Goal: Transaction & Acquisition: Subscribe to service/newsletter

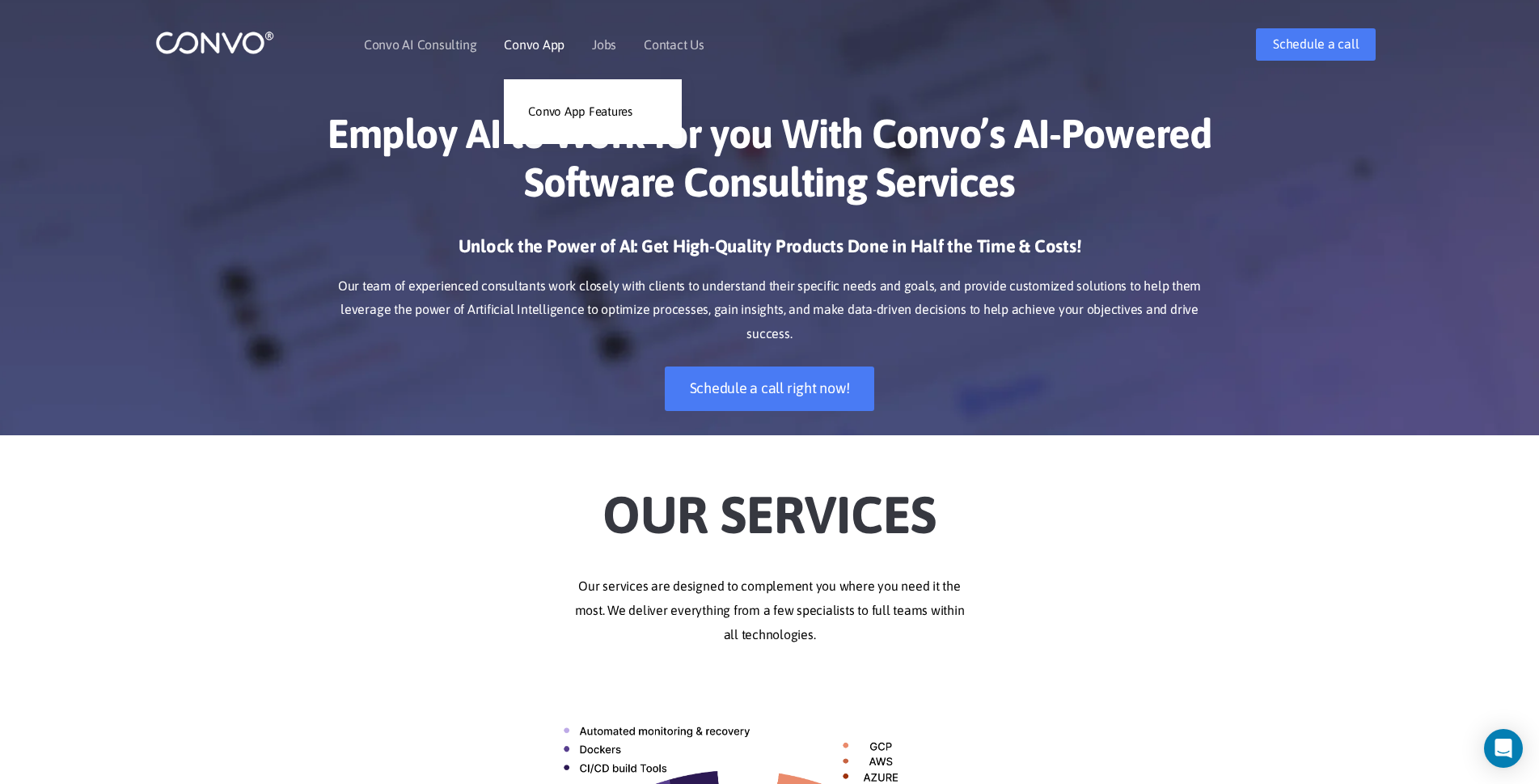
click at [524, 49] on link "Convo App" at bounding box center [534, 44] width 61 height 13
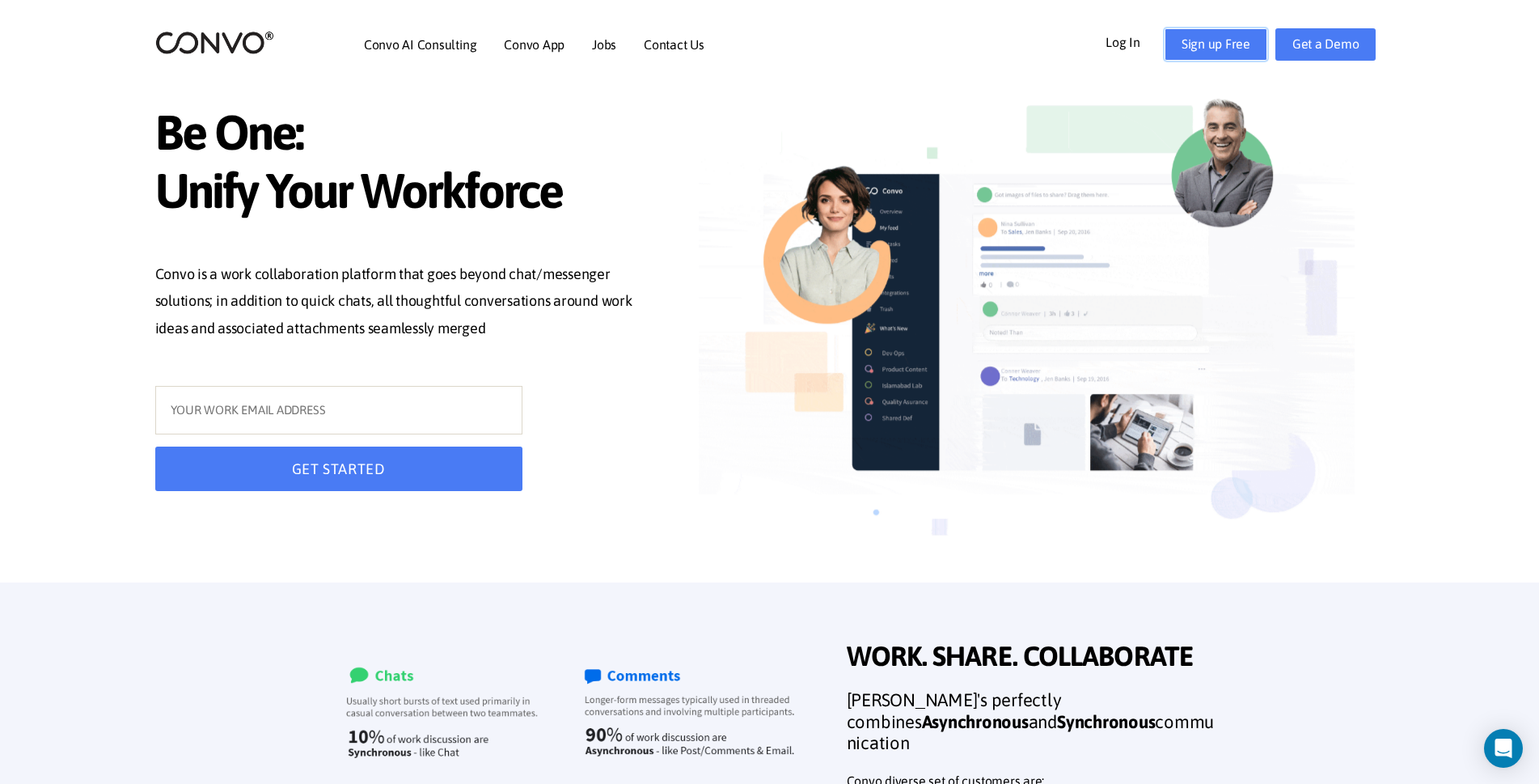
click at [1220, 35] on link "Sign up Free" at bounding box center [1216, 44] width 103 height 32
